Goal: Information Seeking & Learning: Learn about a topic

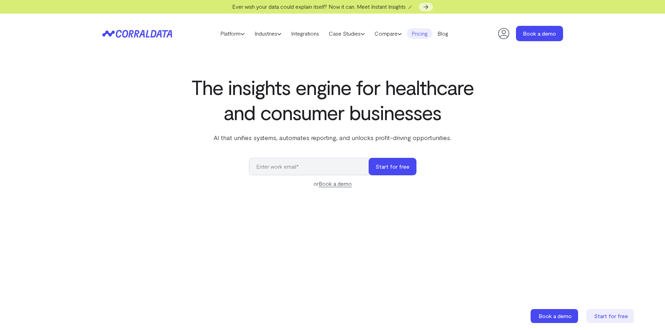
click at [422, 31] on link "Pricing" at bounding box center [420, 33] width 26 height 10
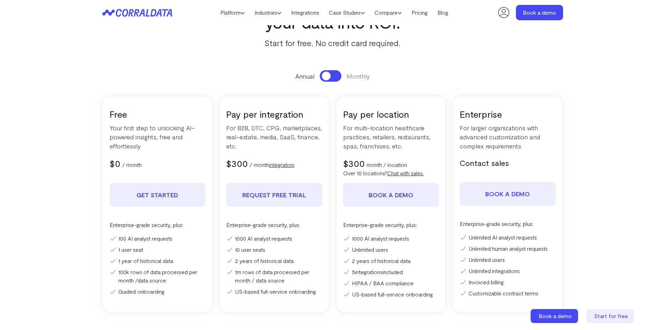
click at [330, 75] on button at bounding box center [331, 76] width 22 height 12
click at [331, 76] on span at bounding box center [334, 76] width 9 height 9
click at [331, 76] on button at bounding box center [331, 76] width 22 height 12
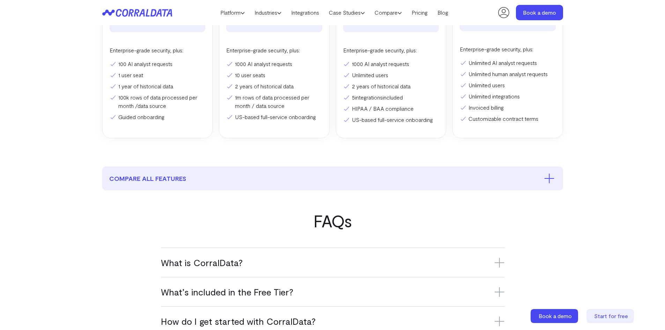
scroll to position [334, 0]
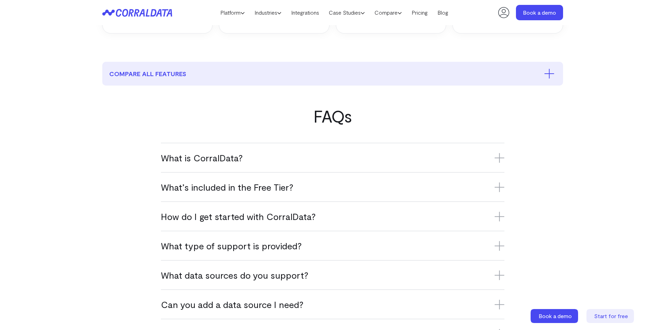
click at [317, 154] on h3 "What is CorralData?" at bounding box center [332, 158] width 343 height 12
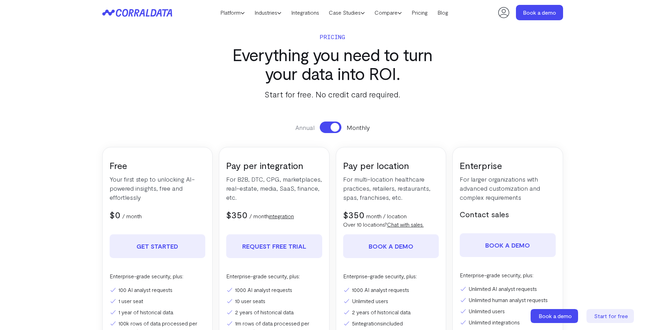
scroll to position [0, 0]
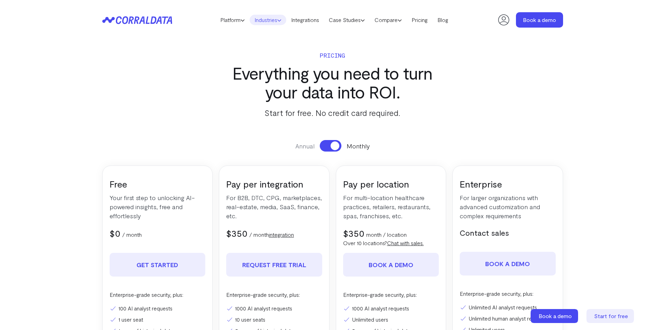
click at [276, 19] on link "Industries" at bounding box center [267, 20] width 37 height 10
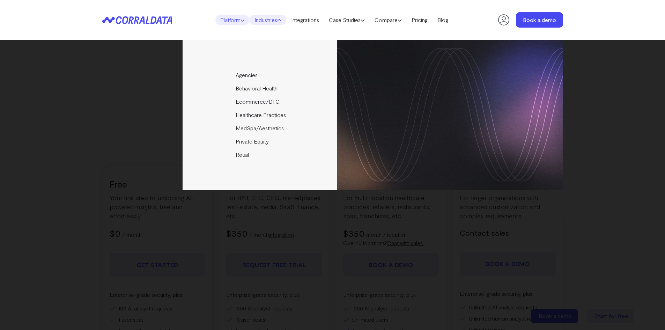
click at [233, 18] on link "Platform" at bounding box center [232, 20] width 34 height 10
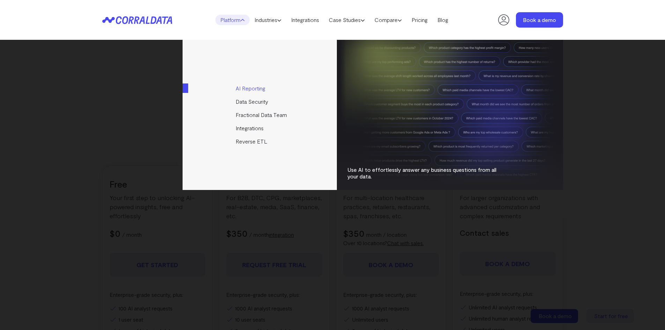
click at [248, 88] on link "AI Reporting" at bounding box center [259, 88] width 155 height 13
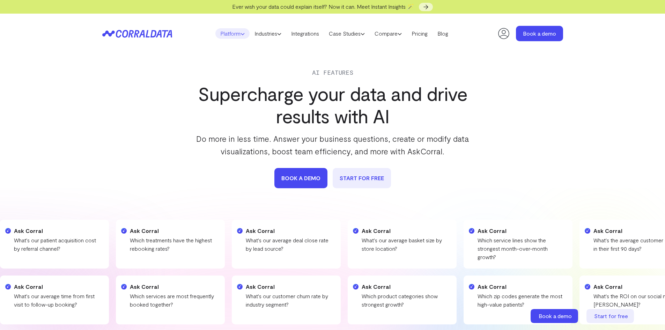
click at [235, 32] on link "Platform" at bounding box center [232, 33] width 34 height 10
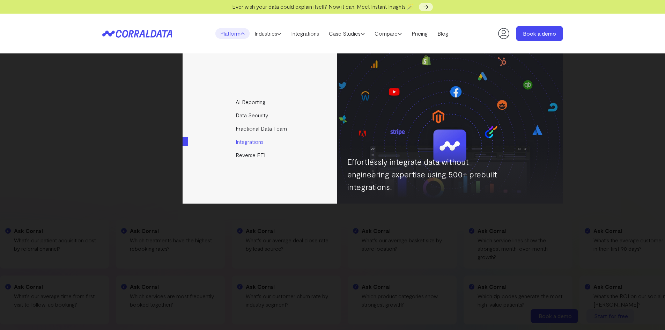
click at [251, 141] on link "Integrations" at bounding box center [259, 141] width 155 height 13
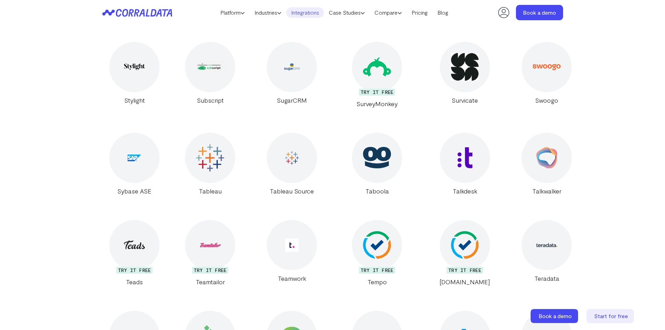
scroll to position [11795, 0]
